Goal: Information Seeking & Learning: Learn about a topic

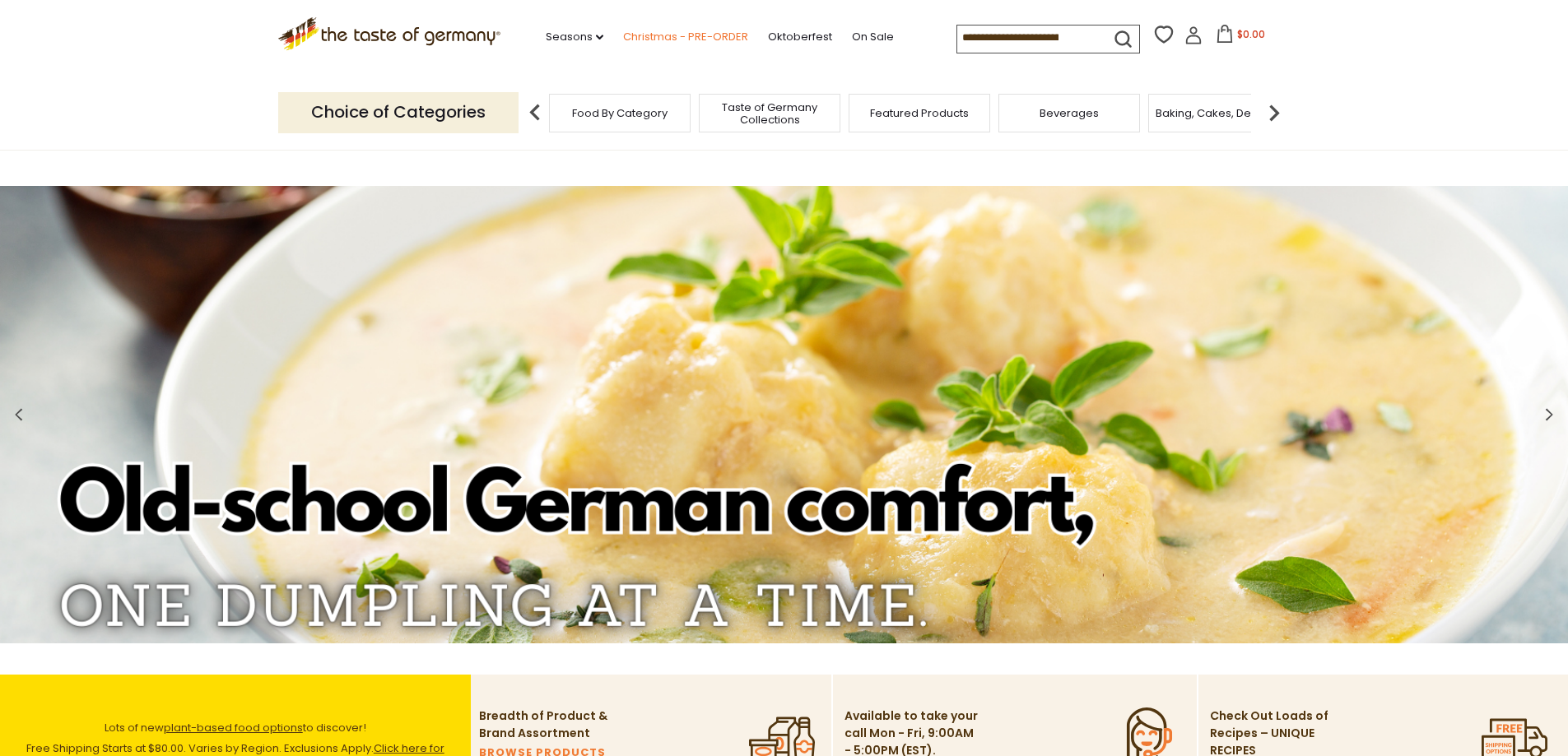
click at [709, 34] on link "Christmas - PRE-ORDER" at bounding box center [685, 37] width 125 height 18
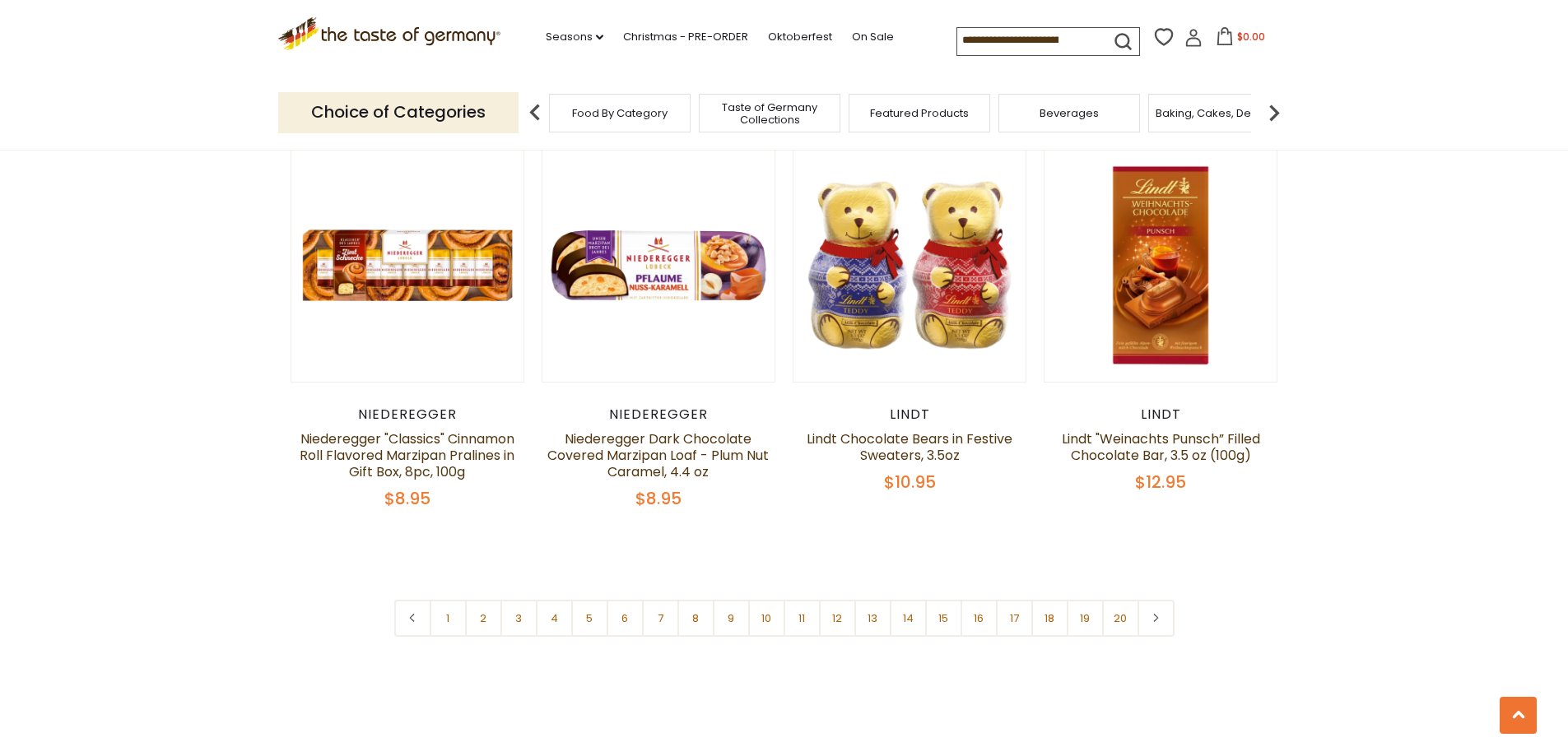
scroll to position [3868, 0]
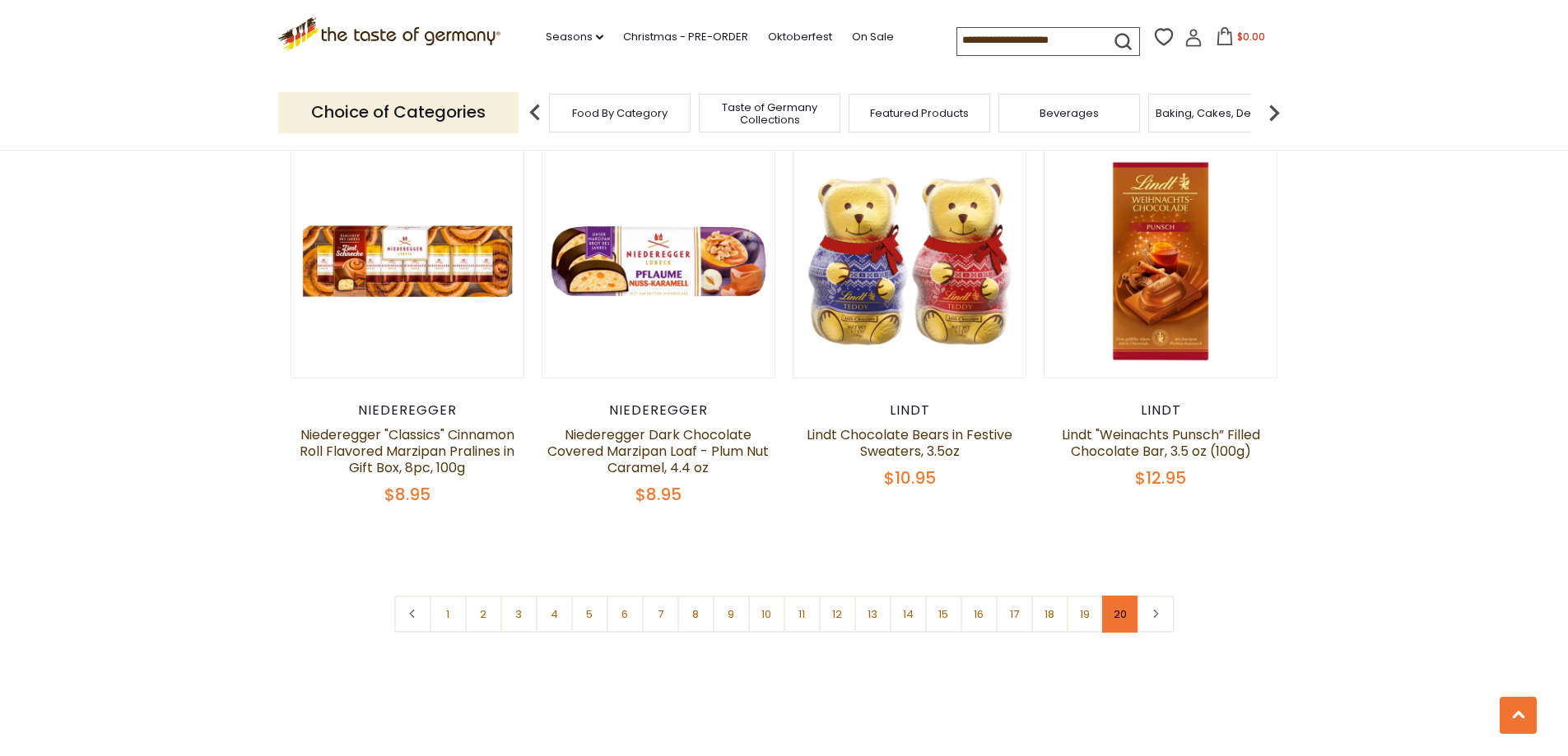
click at [1116, 596] on link "20" at bounding box center [1120, 614] width 37 height 37
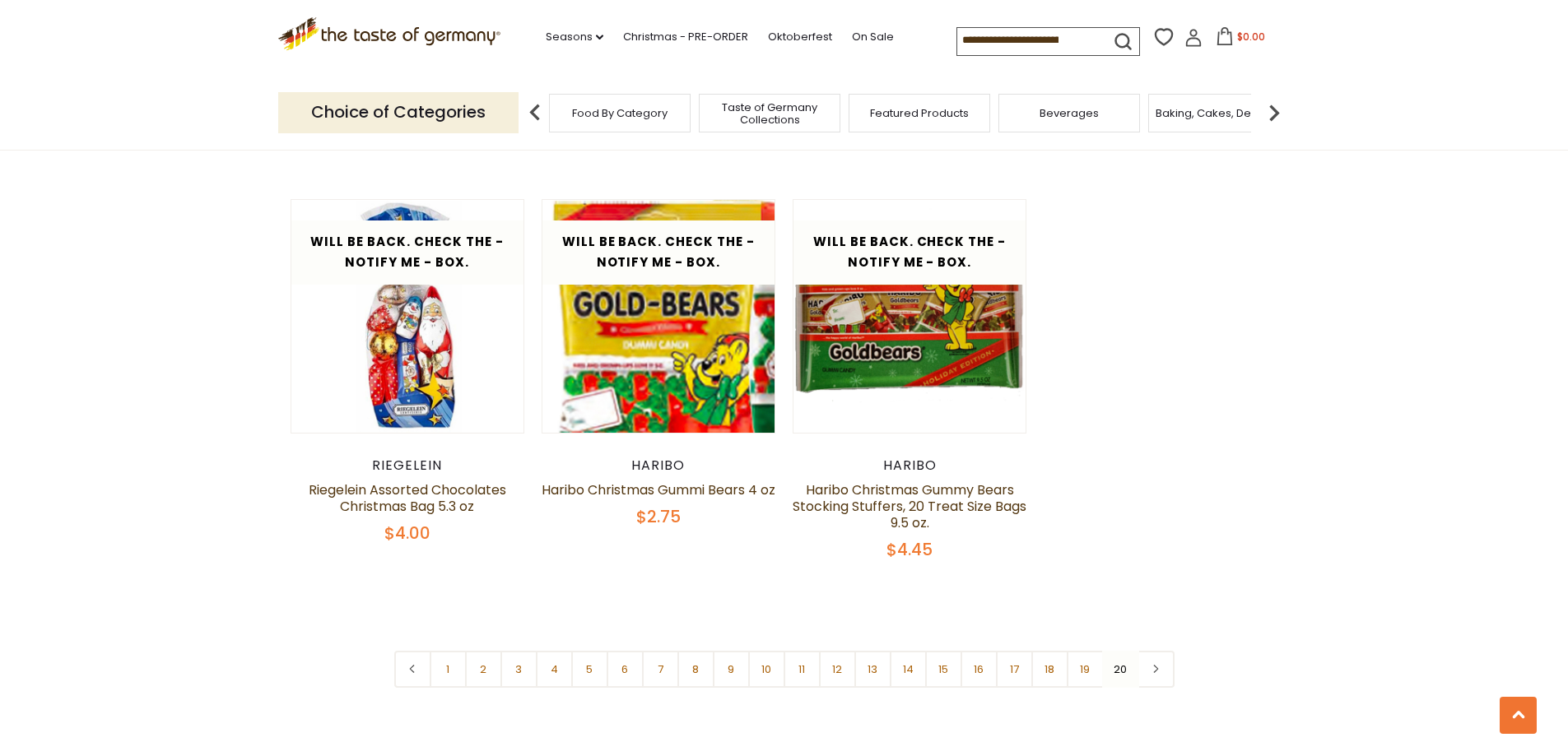
scroll to position [923, 0]
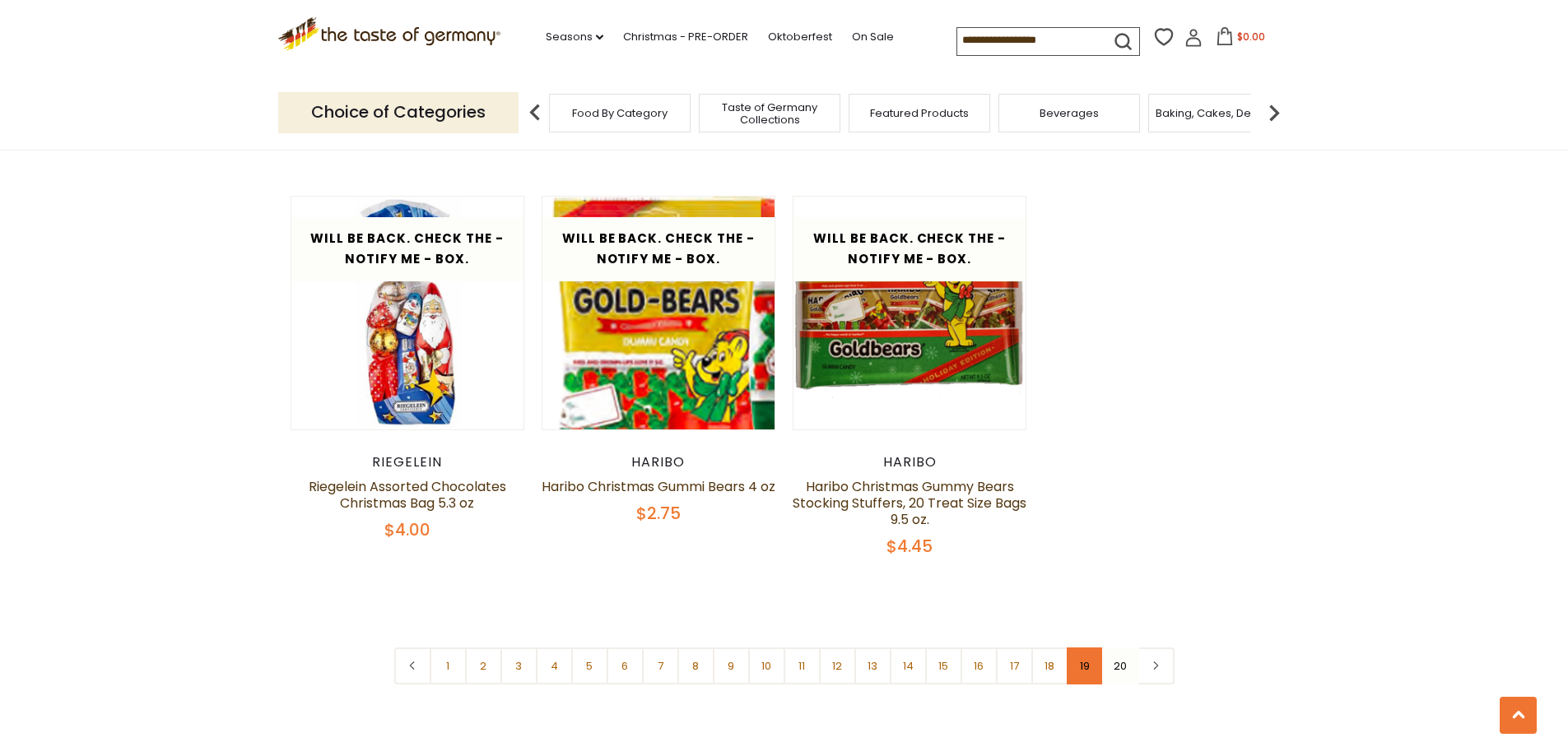
click at [1097, 664] on link "19" at bounding box center [1085, 665] width 37 height 37
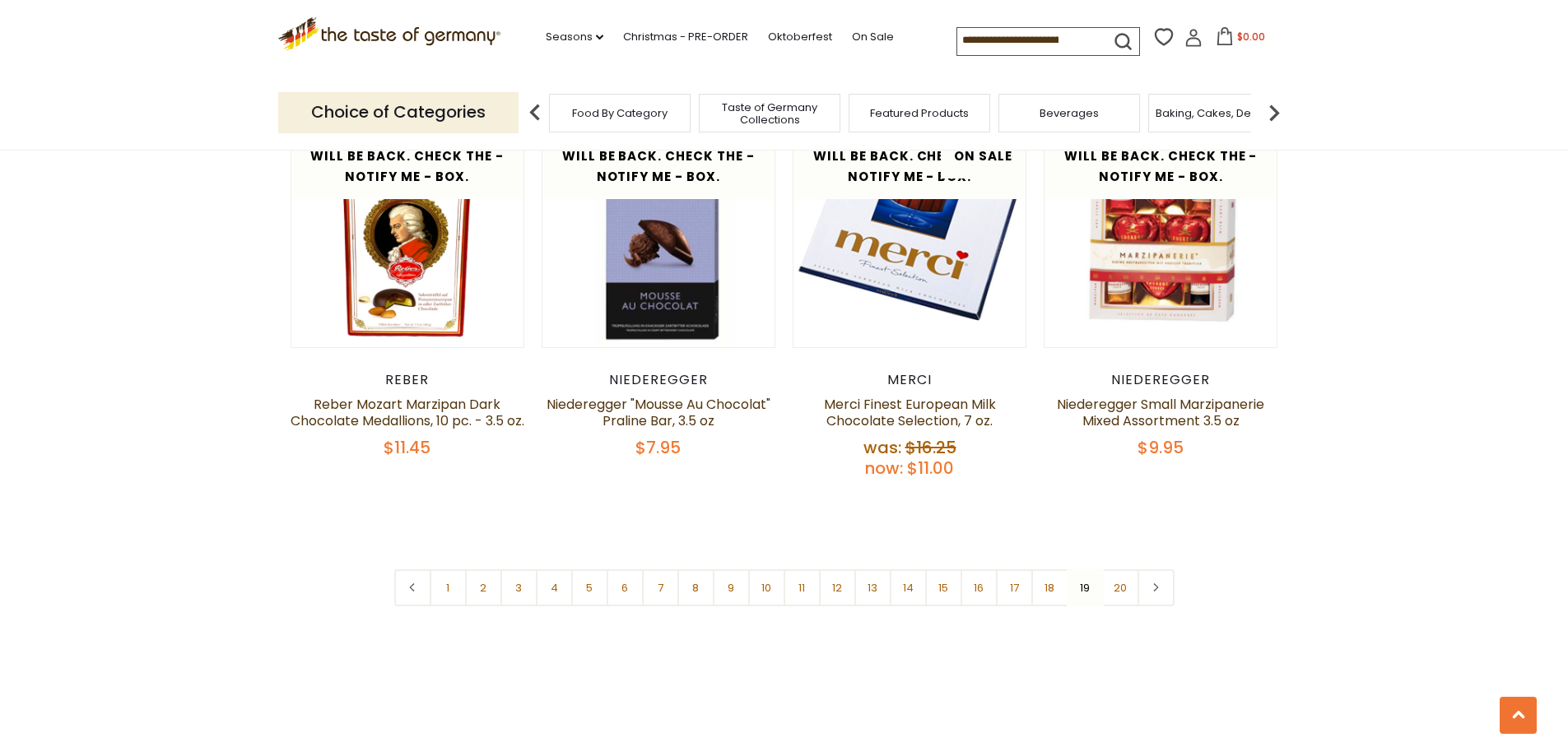
scroll to position [3969, 0]
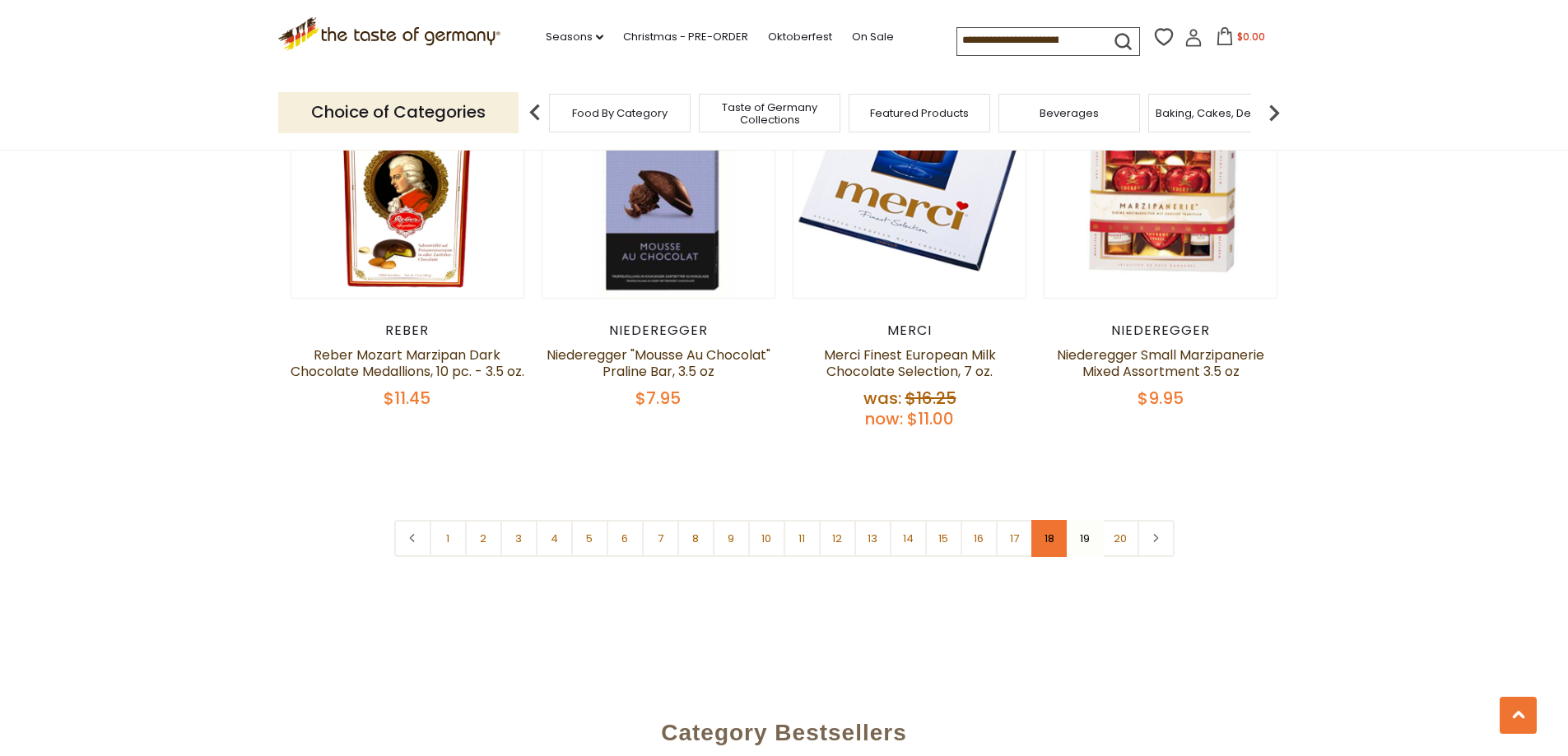
click at [1045, 520] on link "18" at bounding box center [1050, 538] width 37 height 37
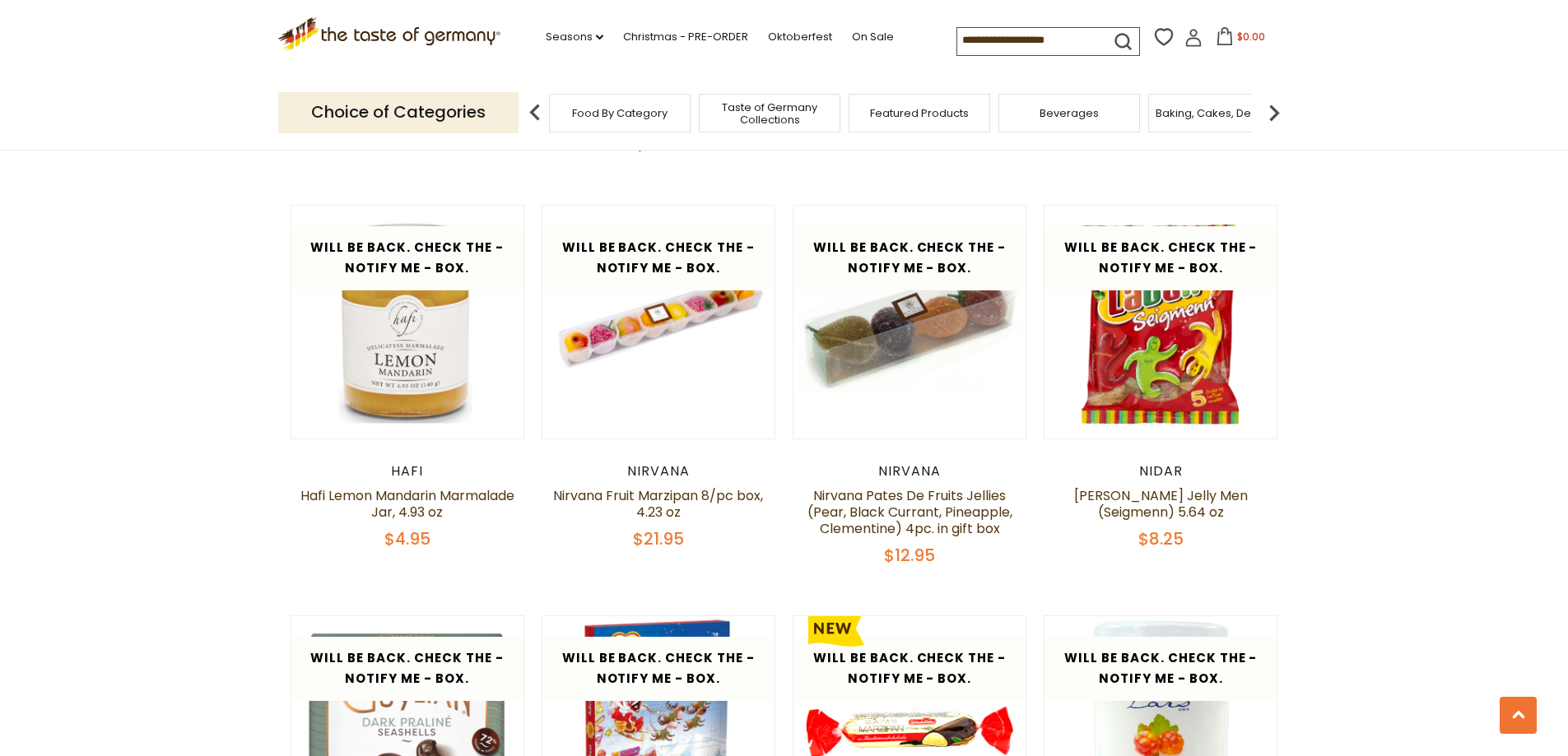
scroll to position [1361, 0]
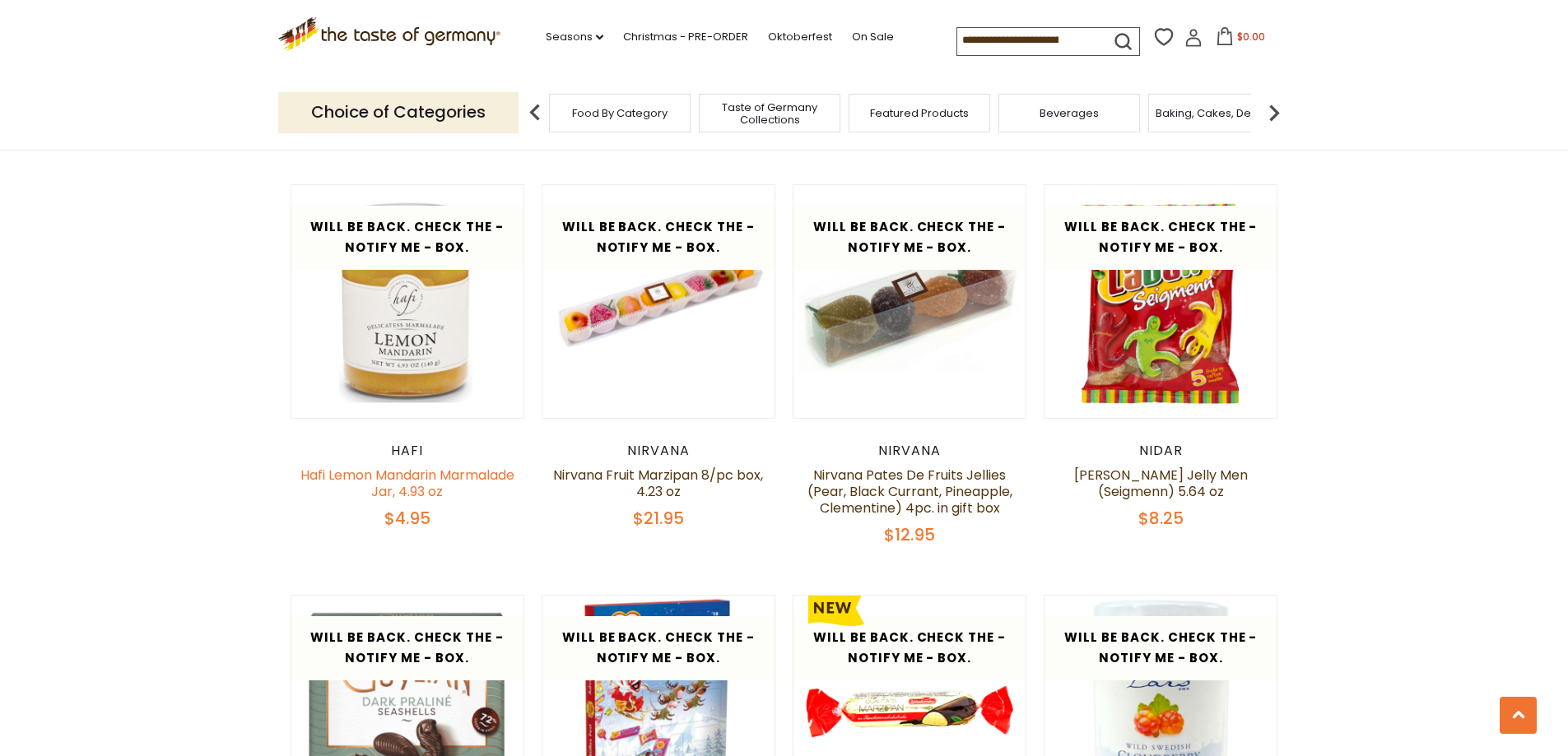
click at [482, 466] on link "Hafi Lemon Mandarin Marmalade Jar, 4.93 oz" at bounding box center [408, 483] width 214 height 35
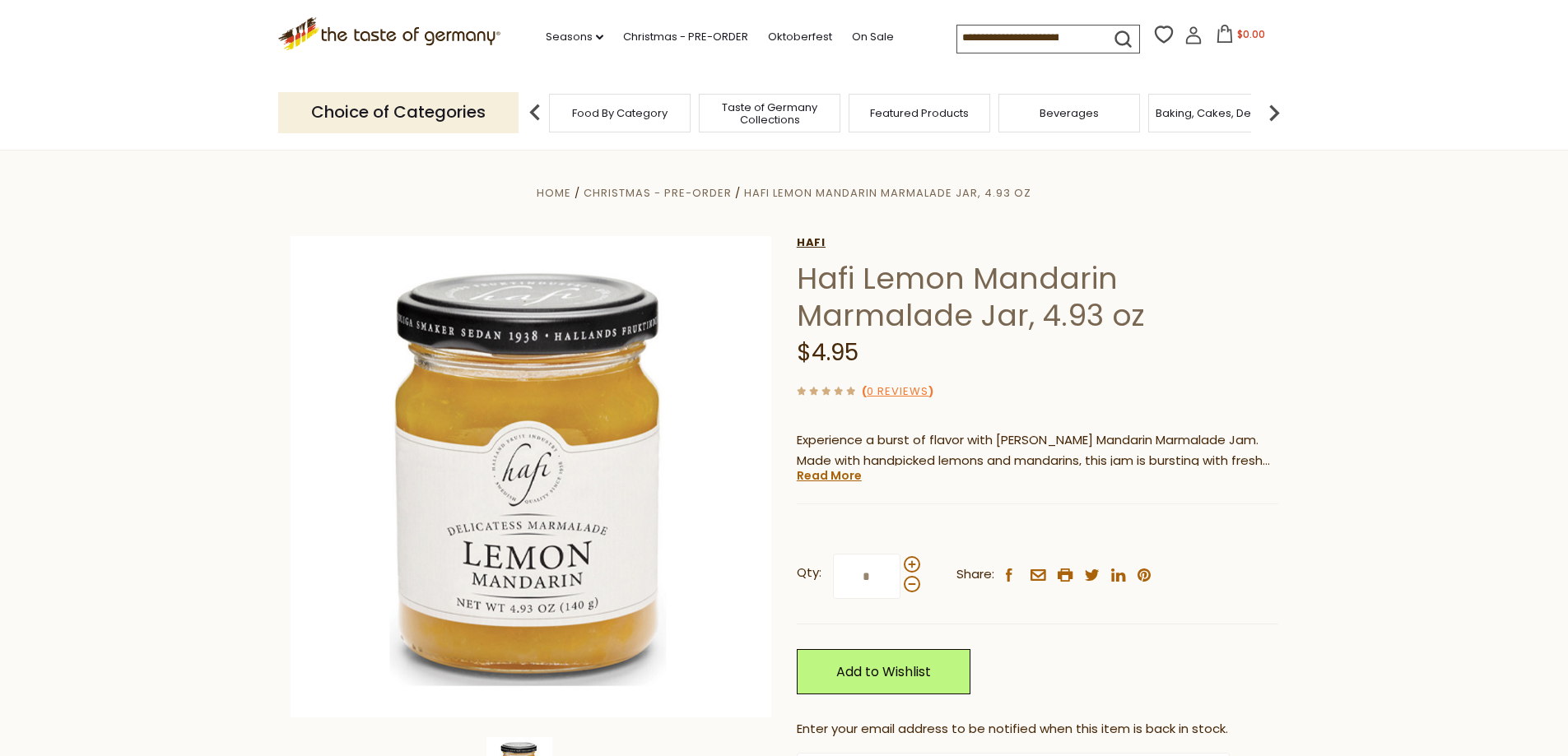
click at [800, 236] on link "Hafi" at bounding box center [1037, 242] width 481 height 13
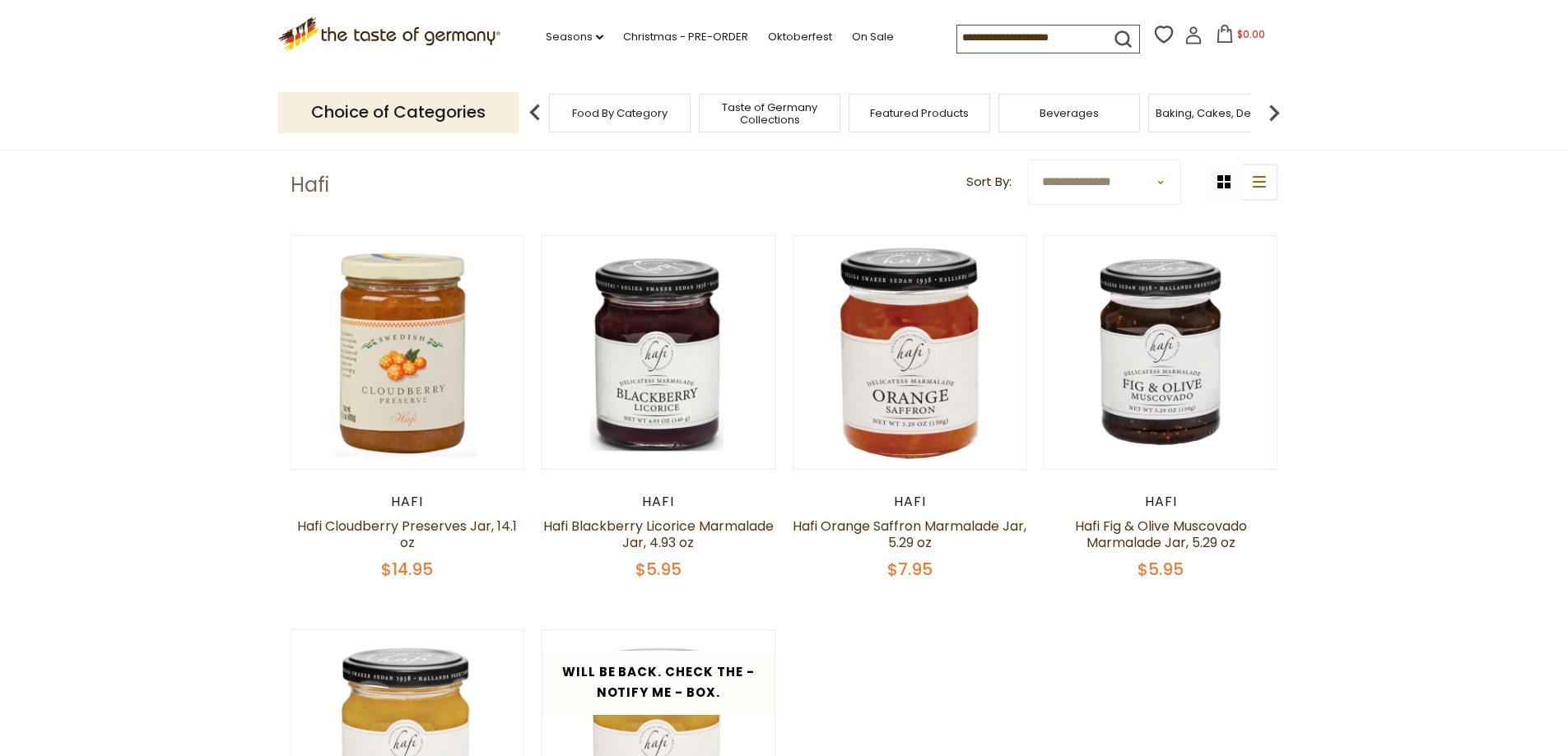
scroll to position [55, 0]
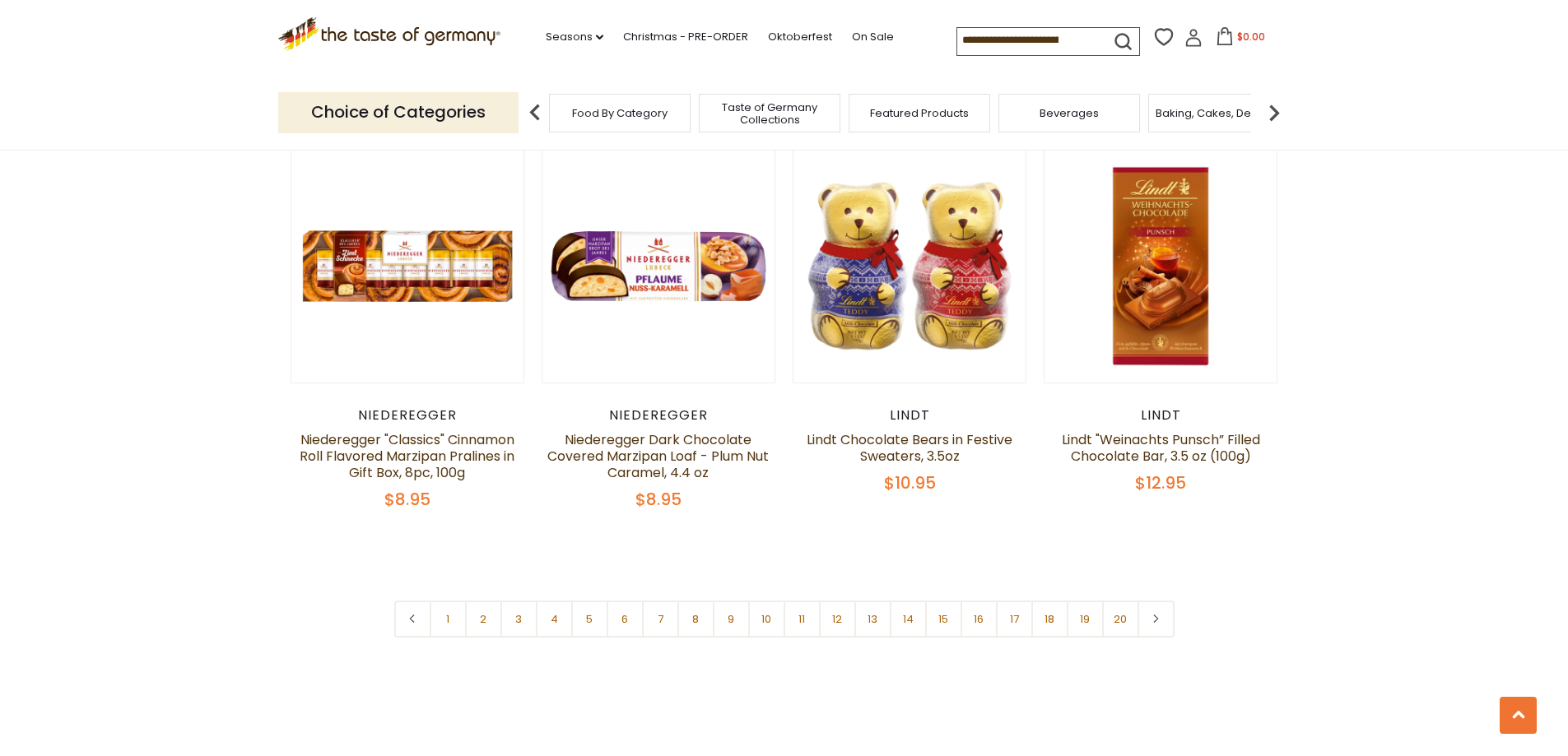
scroll to position [3825, 0]
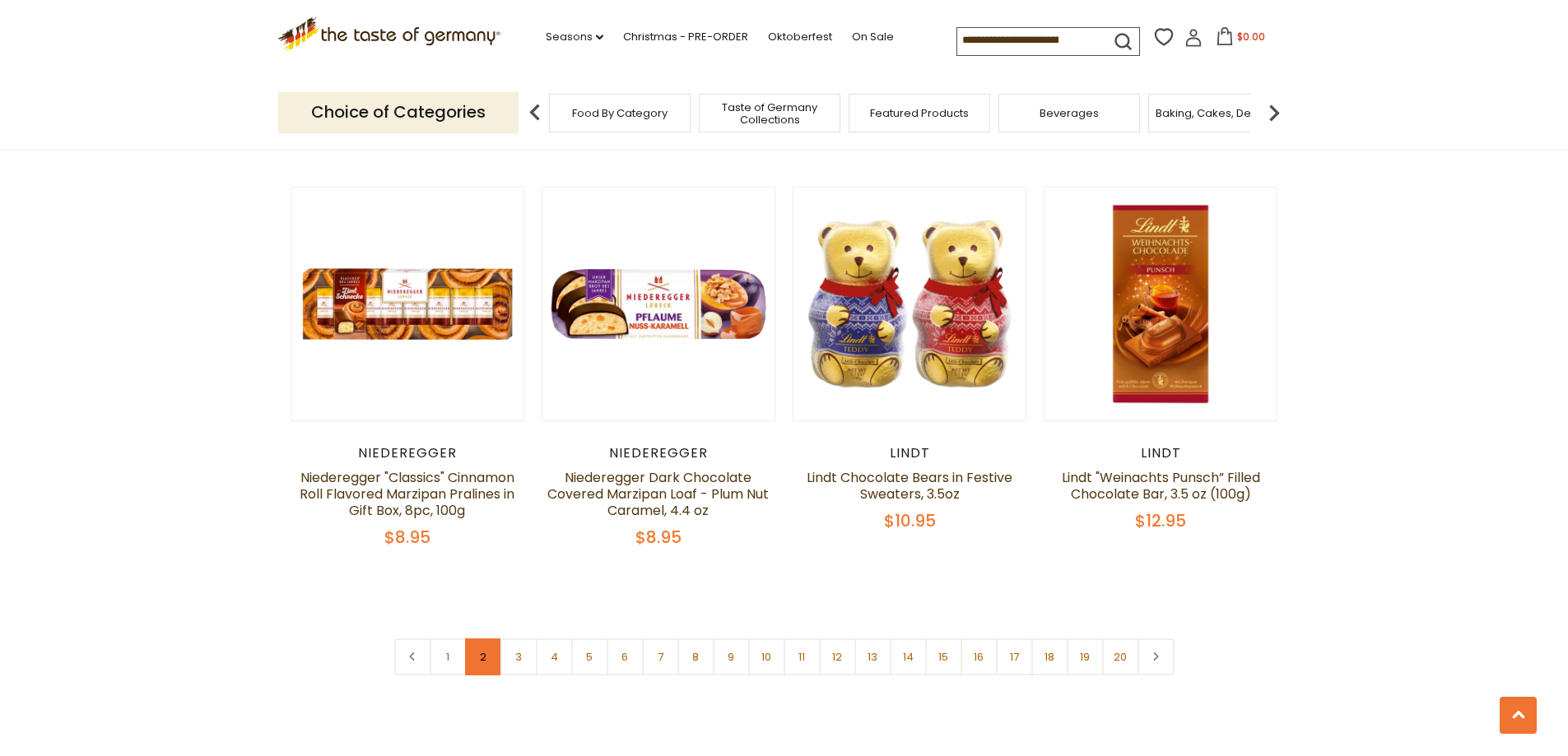
click at [494, 638] on link "2" at bounding box center [483, 656] width 37 height 37
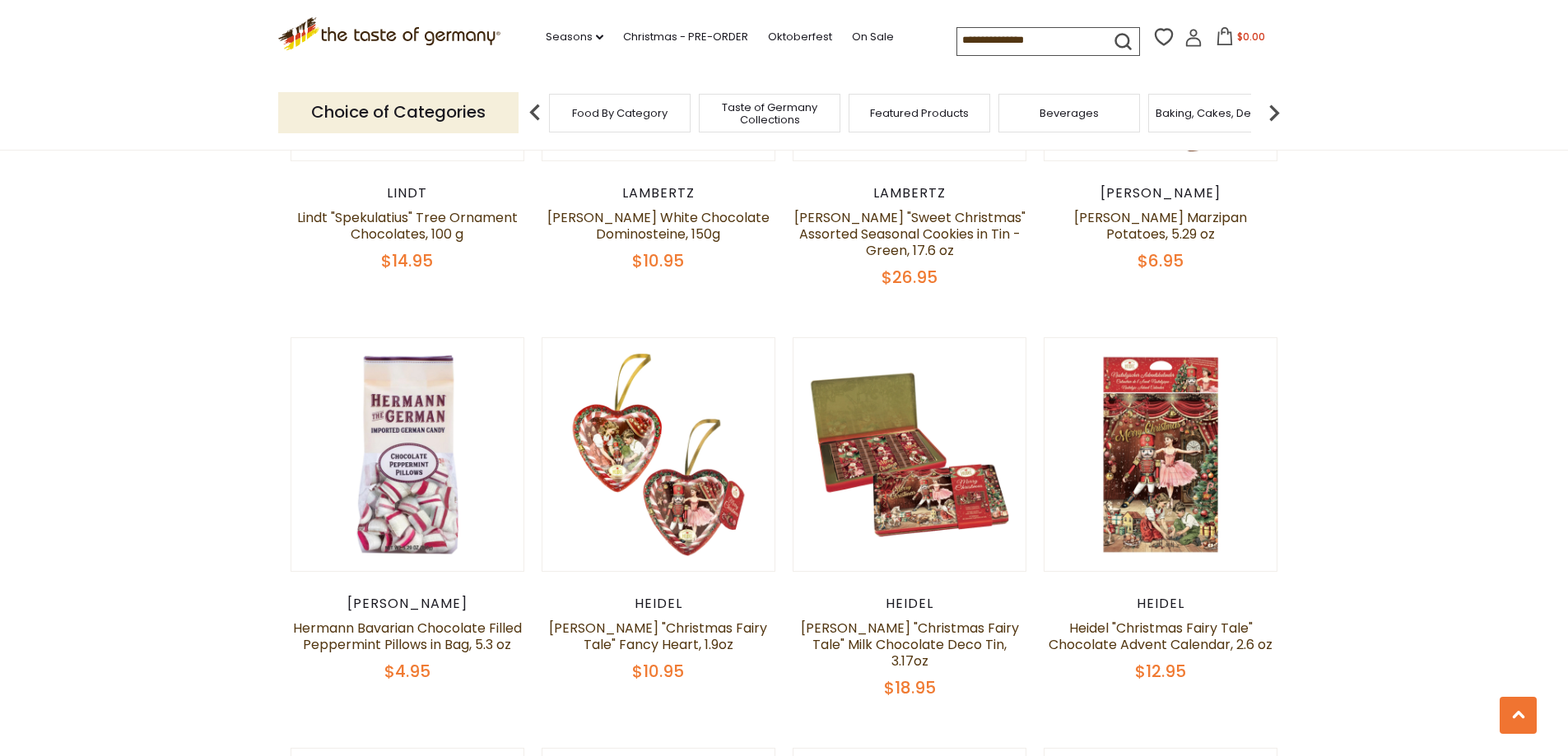
scroll to position [813, 0]
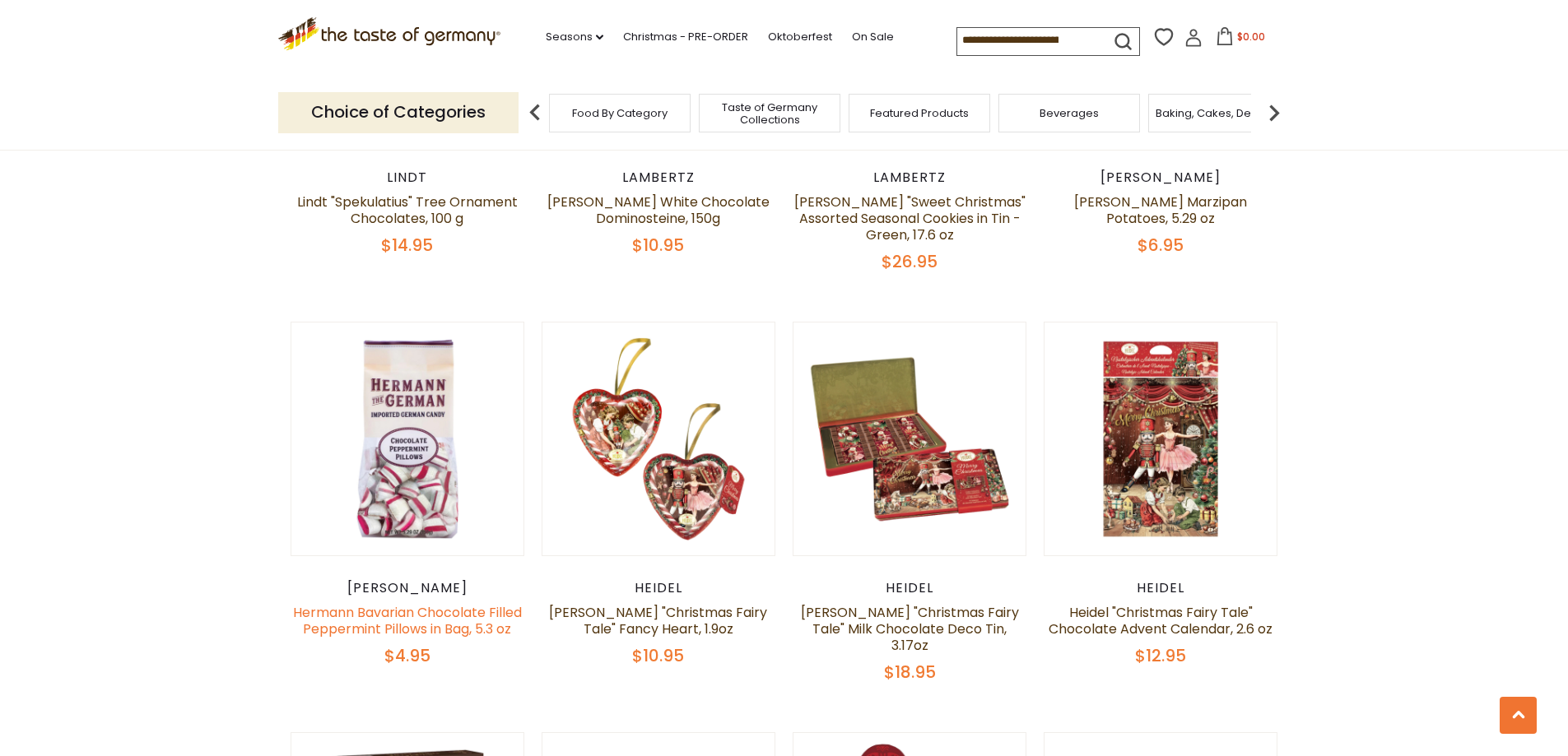
click at [430, 628] on link "Hermann Bavarian Chocolate Filled Peppermint Pillows in Bag, 5.3 oz" at bounding box center [407, 620] width 229 height 35
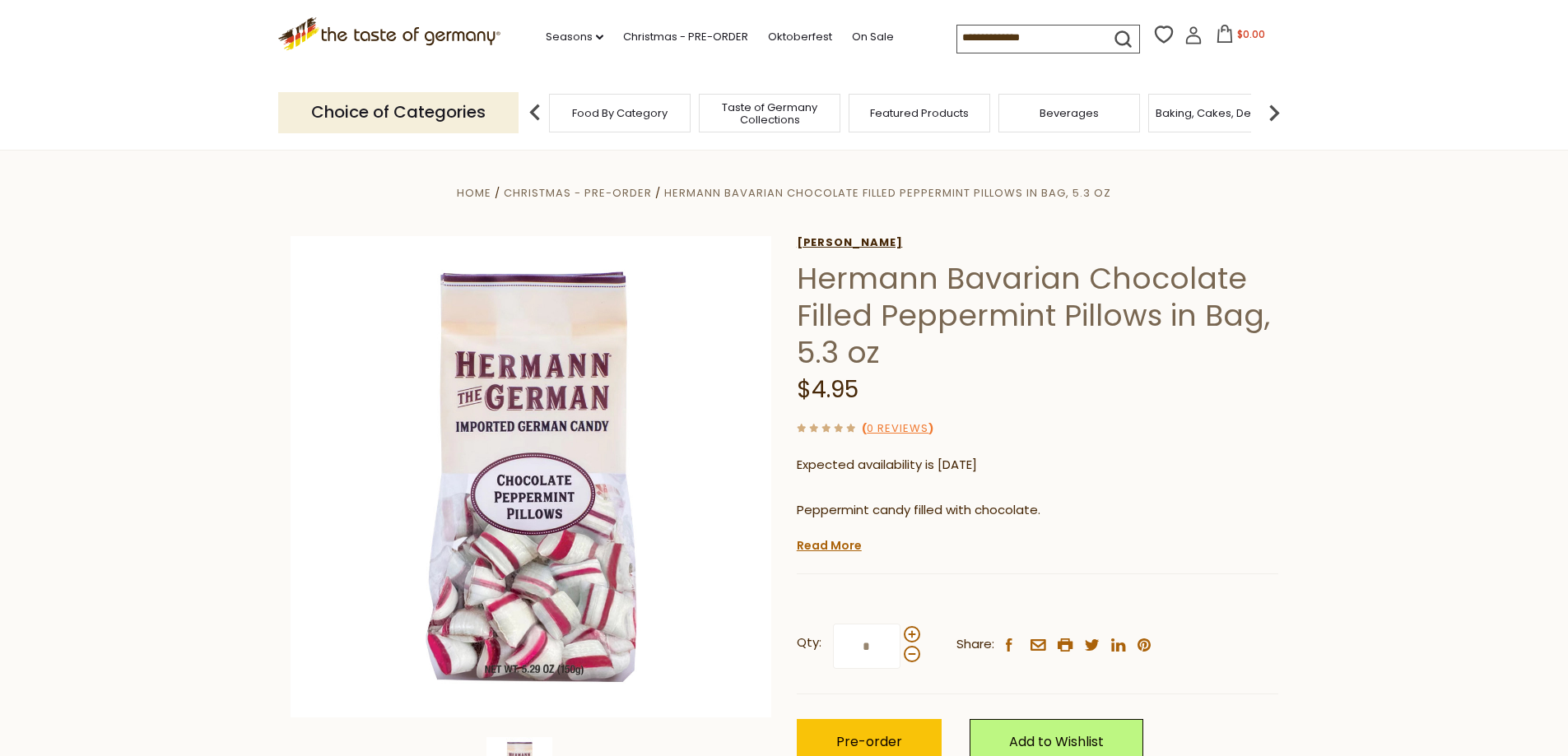
click at [815, 242] on link "Hermann" at bounding box center [1037, 242] width 481 height 13
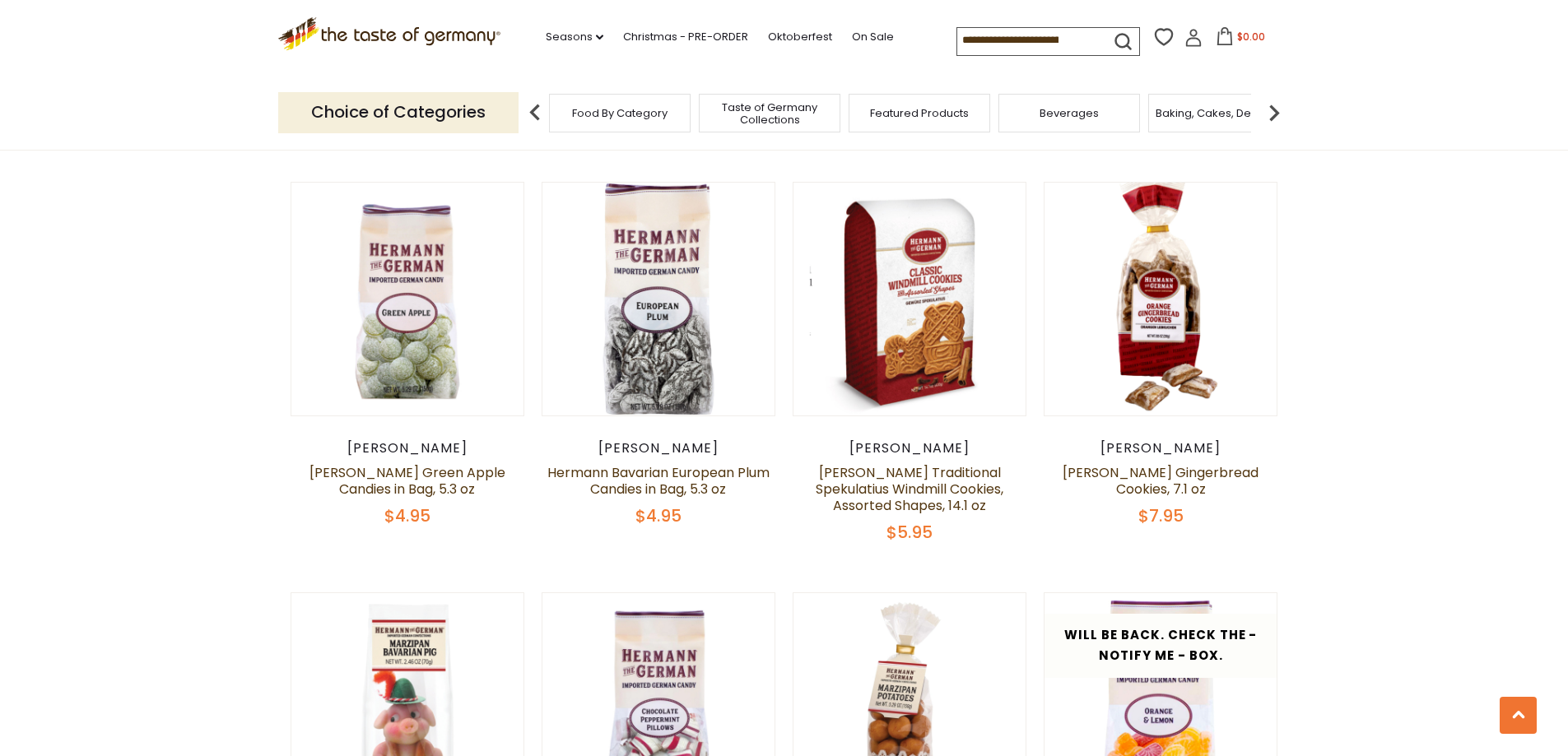
scroll to position [1261, 0]
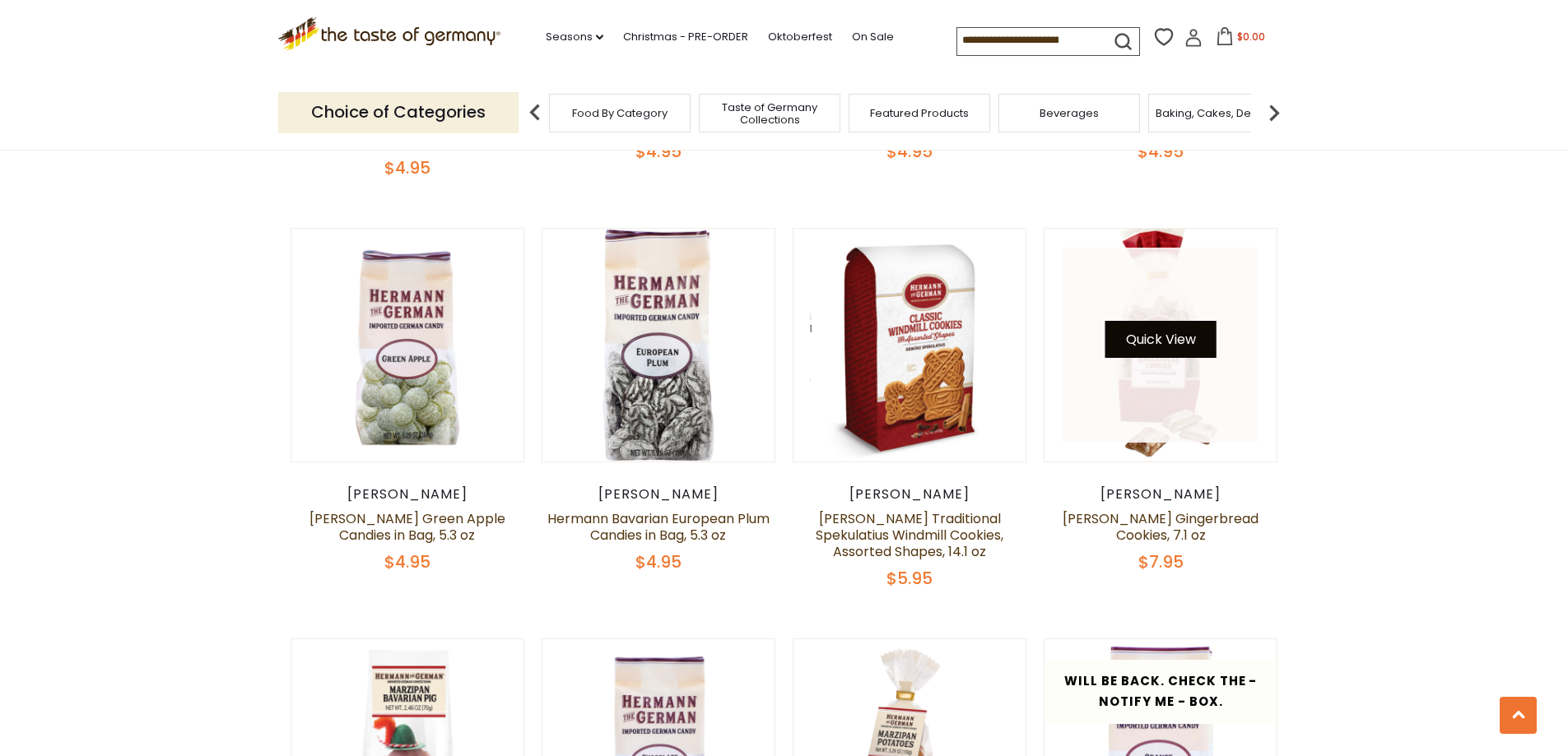
click at [1160, 333] on button "Quick View" at bounding box center [1161, 338] width 111 height 37
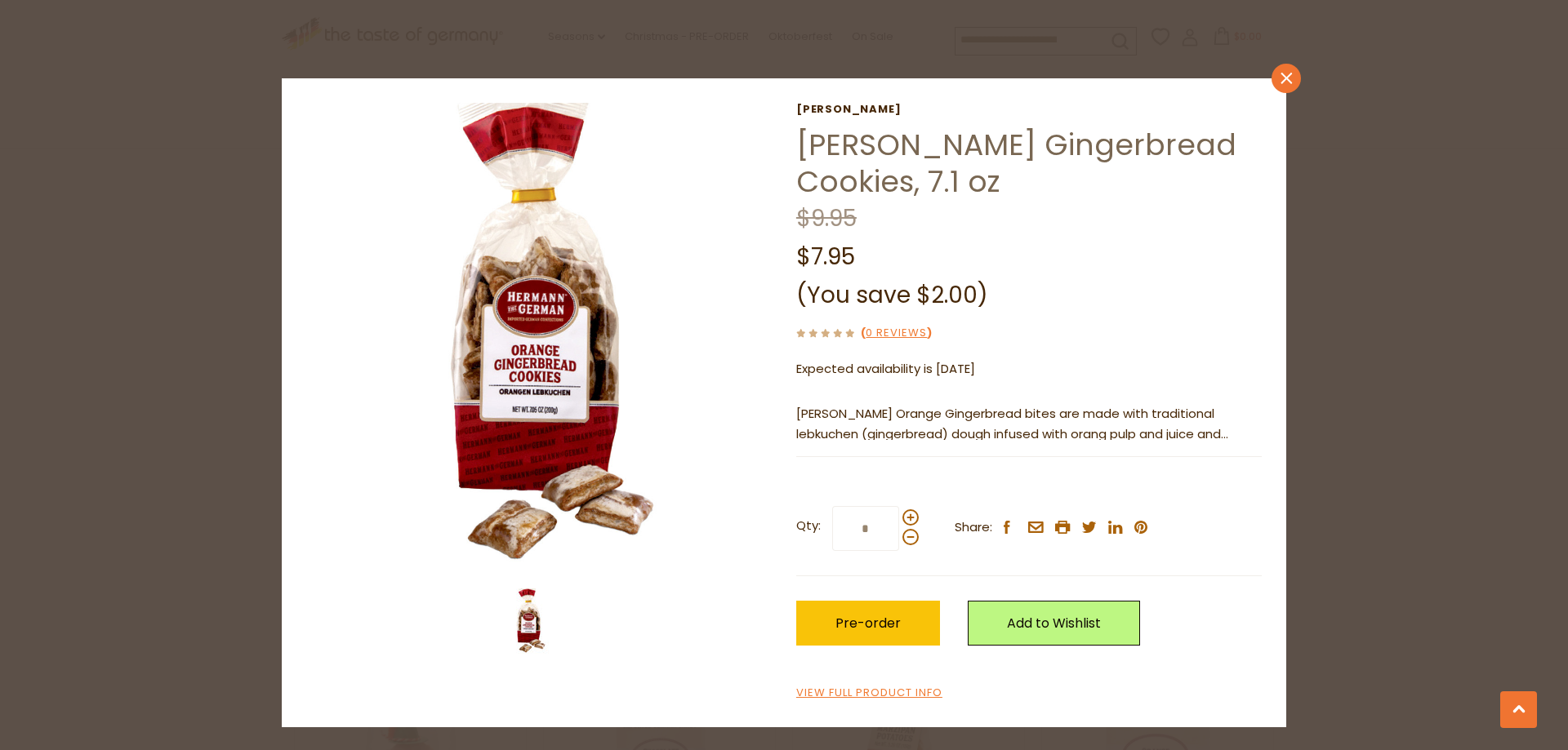
click at [1282, 71] on link "close" at bounding box center [1286, 77] width 29 height 29
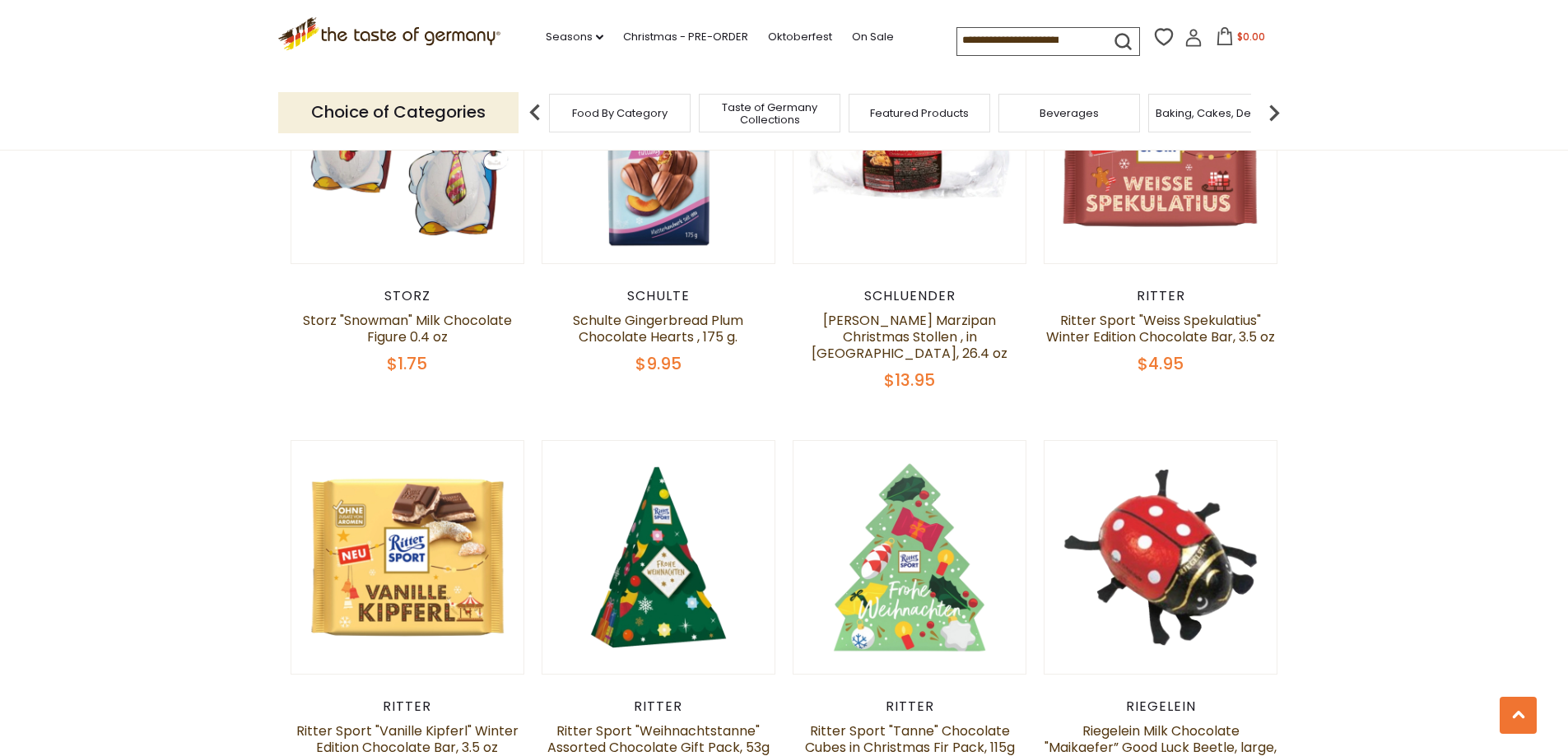
scroll to position [2360, 0]
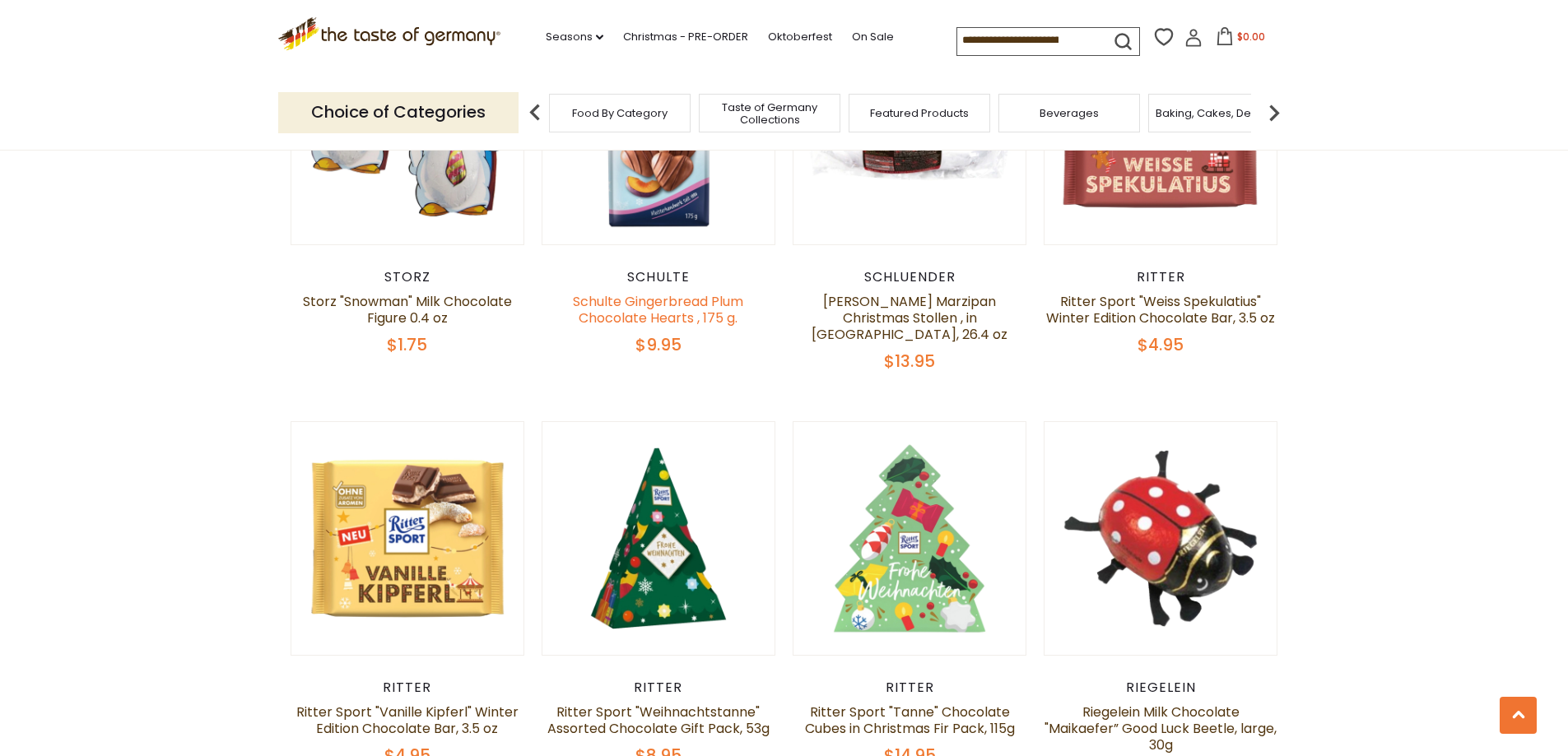
click at [663, 292] on link "Schulte Gingerbread Plum Chocolate Hearts , 175 g." at bounding box center [658, 309] width 171 height 35
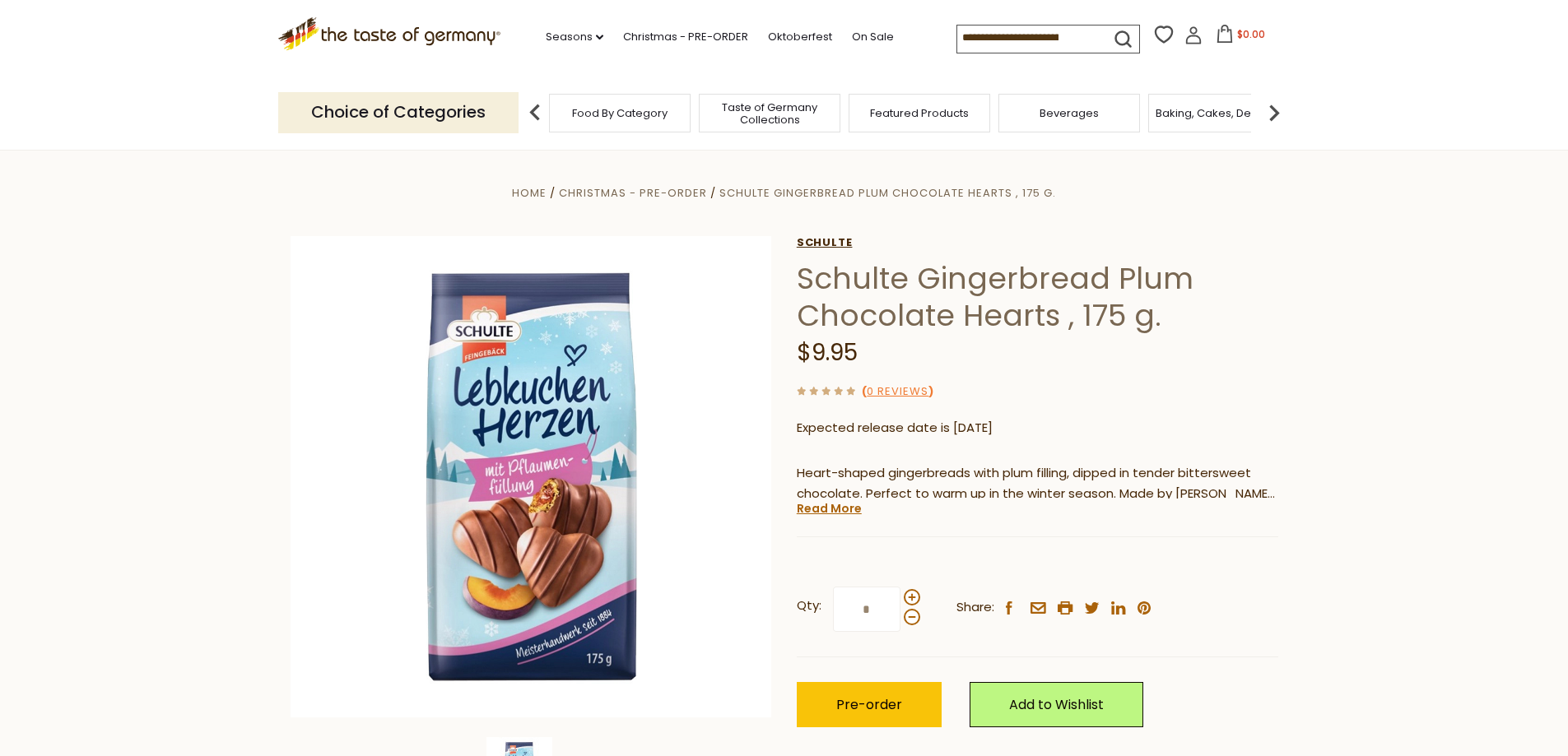
click at [827, 236] on link "Schulte" at bounding box center [1037, 242] width 481 height 13
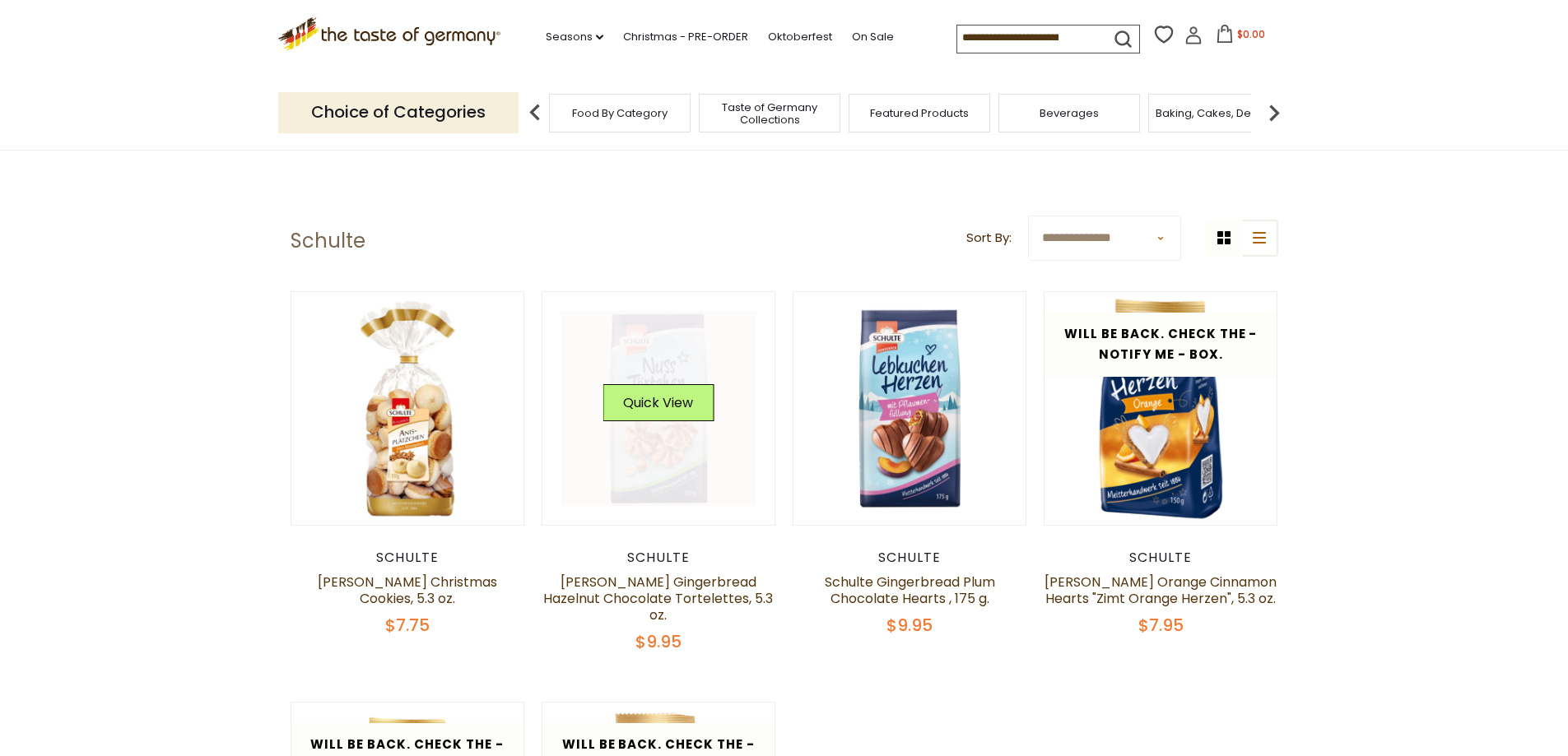
click at [627, 473] on link at bounding box center [658, 409] width 196 height 196
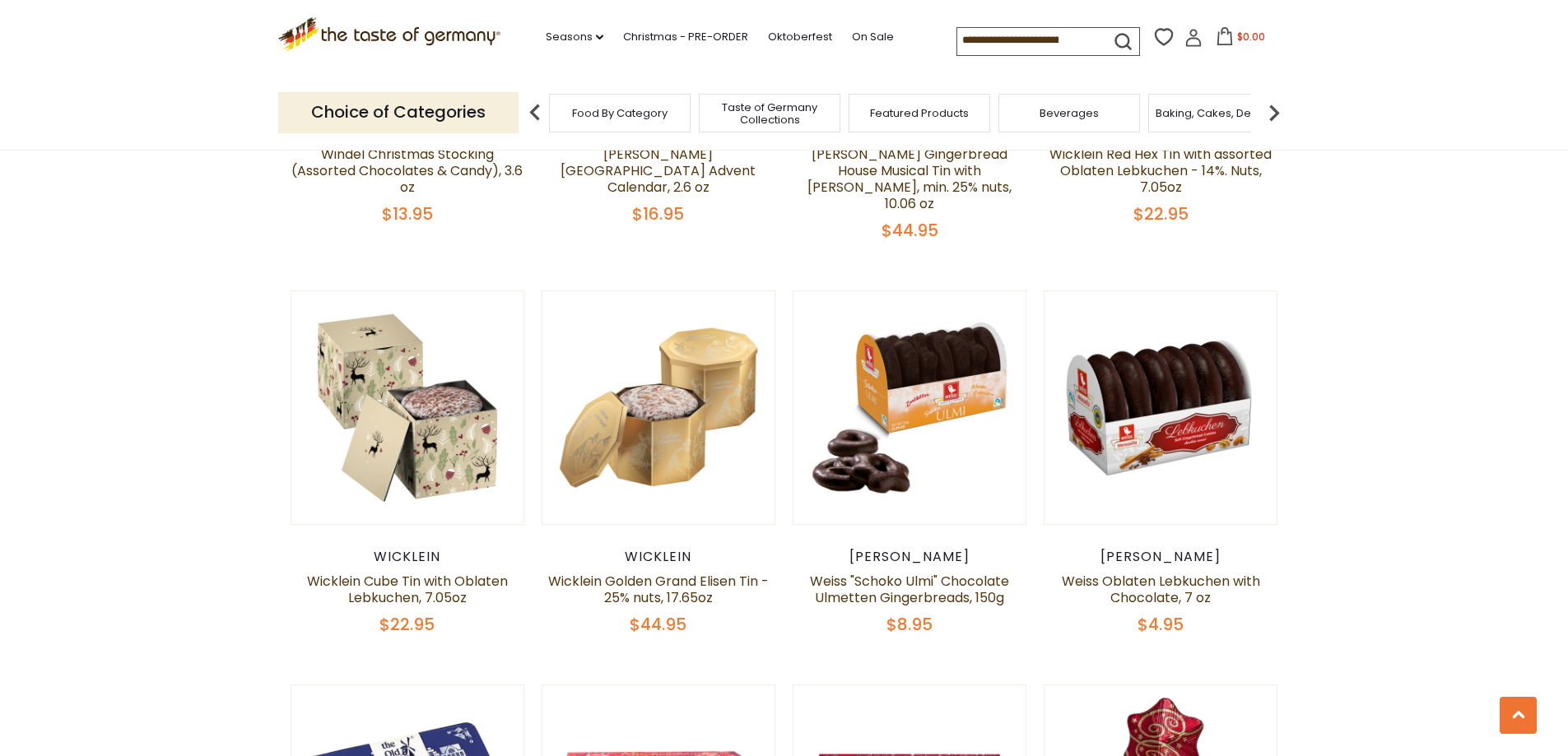
scroll to position [4978, 0]
